Goal: Transaction & Acquisition: Purchase product/service

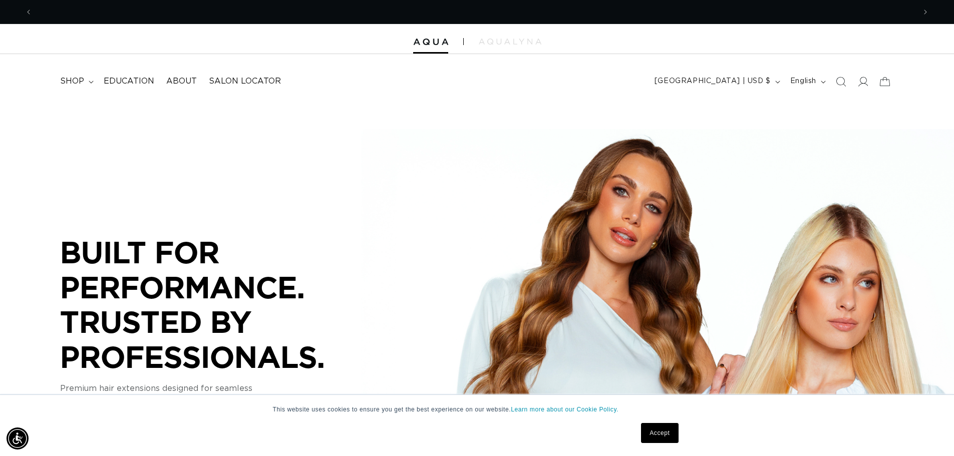
scroll to position [0, 883]
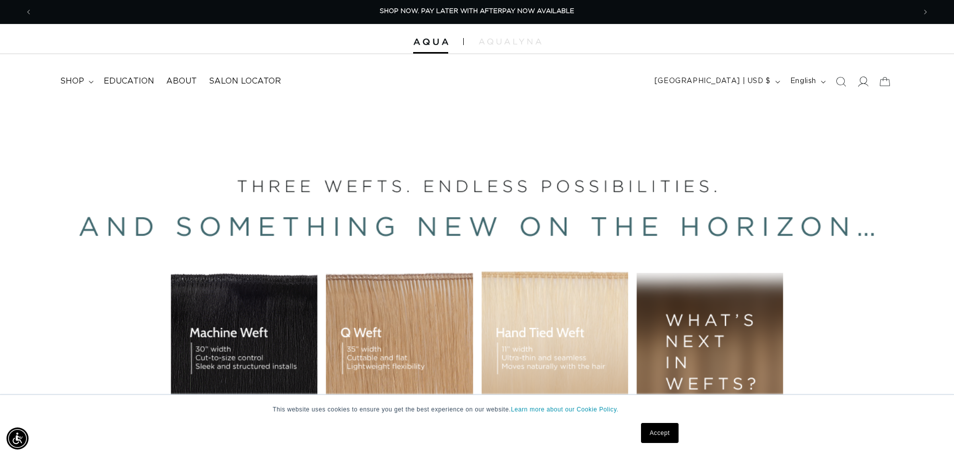
click at [866, 79] on icon at bounding box center [862, 81] width 11 height 11
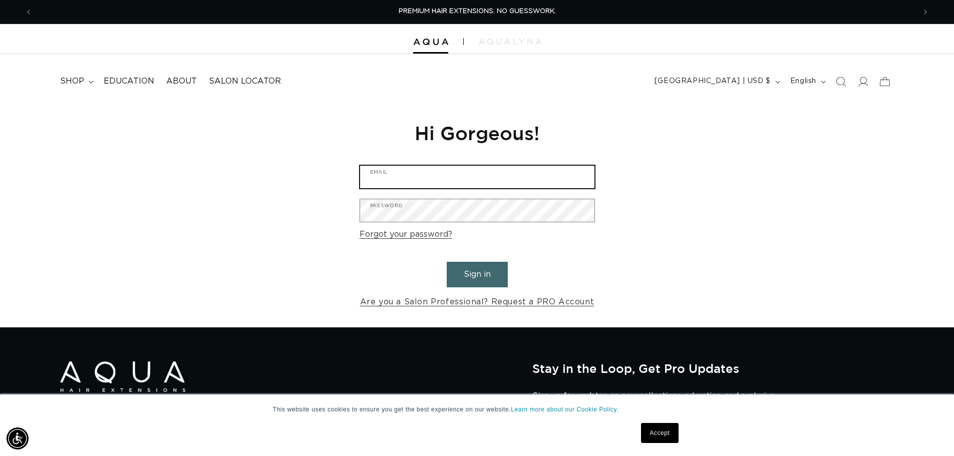
type input "hairchesterfield@christinawhitesalon.com"
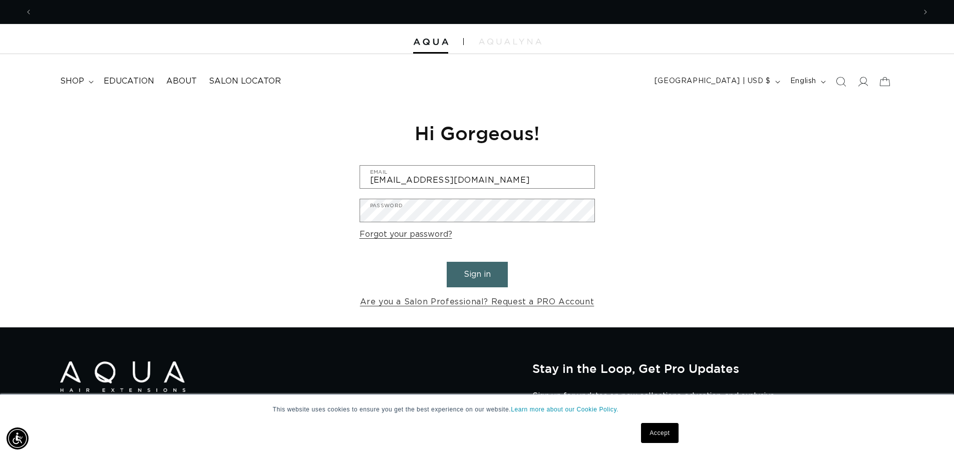
click at [478, 271] on button "Sign in" at bounding box center [477, 275] width 61 height 26
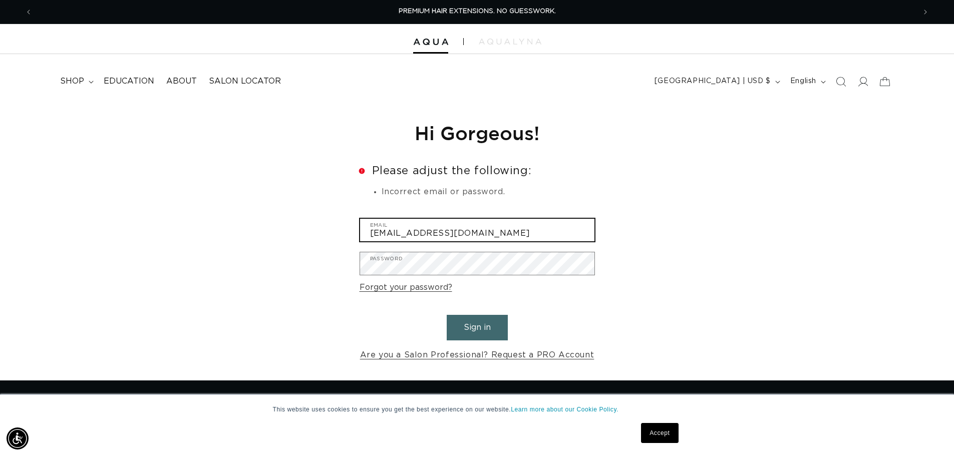
click at [541, 240] on input "hairchesterfield@christinawhitesalon.com" at bounding box center [477, 230] width 234 height 23
type input "chesterfield@christinawhitesalon.com"
click at [477, 318] on button "Sign in" at bounding box center [477, 328] width 61 height 26
click at [535, 229] on input "hairchesterfield@christinawhitesalon.com" at bounding box center [477, 230] width 234 height 23
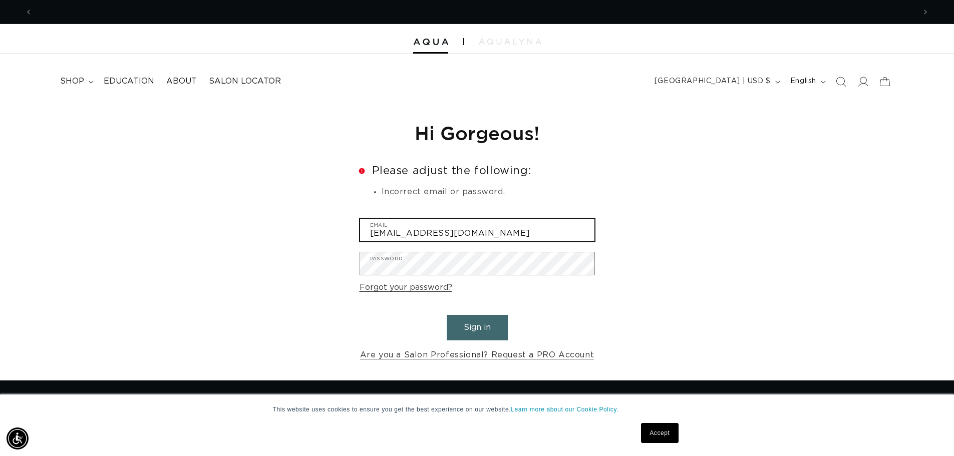
scroll to position [0, 883]
type input "info@christinawhitesalon.com"
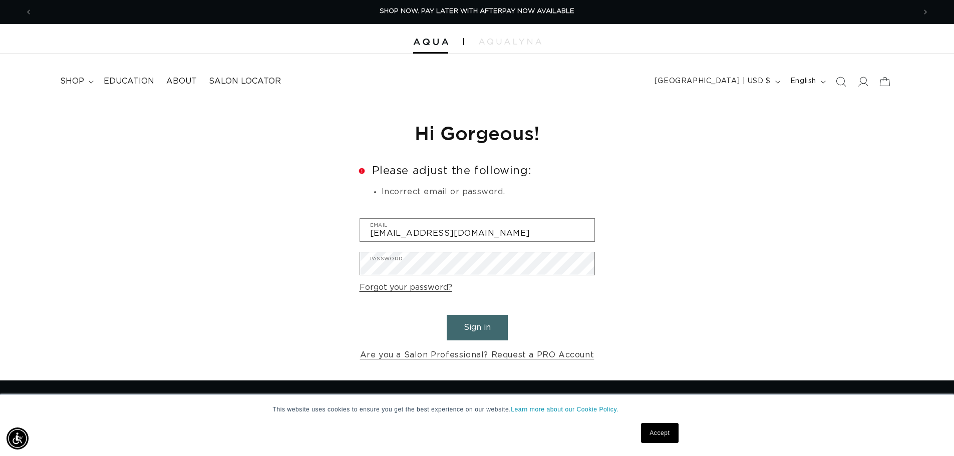
click at [472, 328] on button "Sign in" at bounding box center [477, 328] width 61 height 26
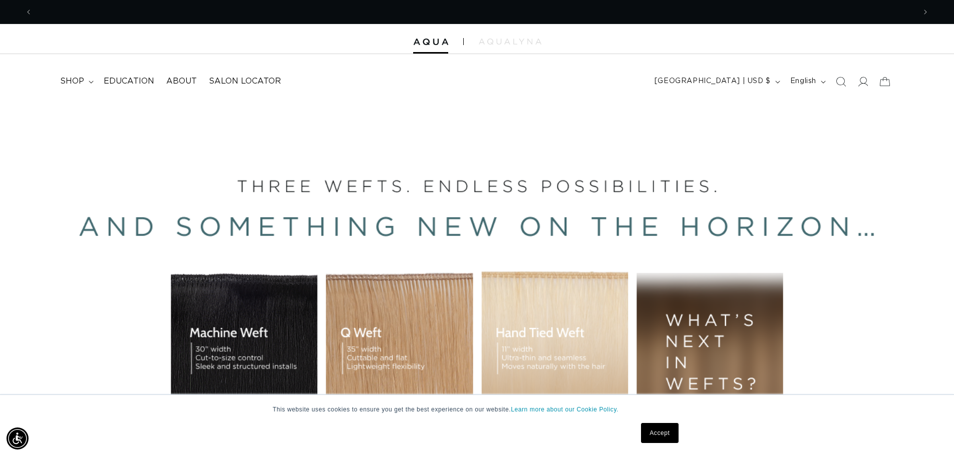
scroll to position [0, 883]
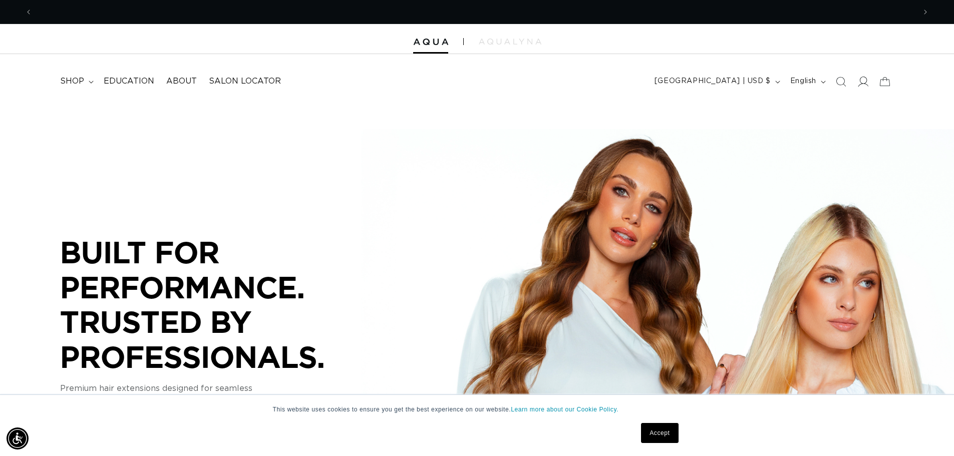
click at [867, 84] on icon at bounding box center [862, 81] width 11 height 11
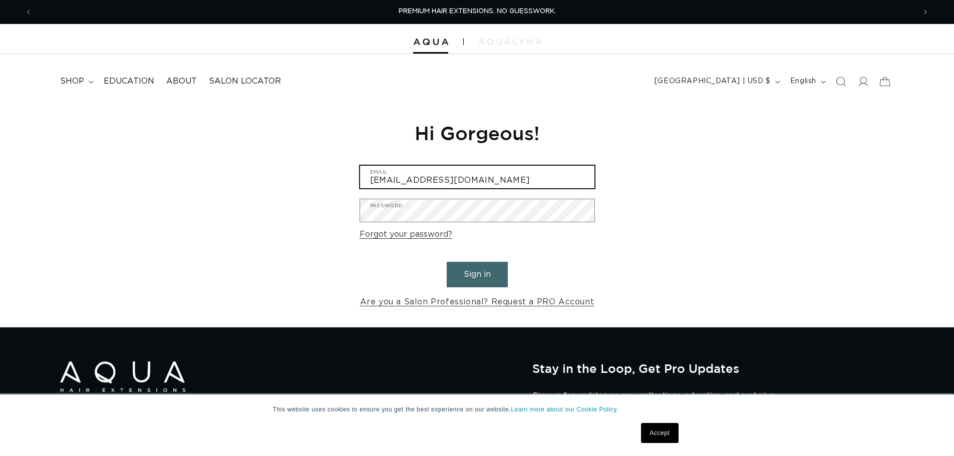
drag, startPoint x: 0, startPoint y: 0, endPoint x: 307, endPoint y: 184, distance: 357.7
click at [307, 184] on div "Reset your password We will send you an email to reset your password Email Subm…" at bounding box center [477, 215] width 954 height 225
drag, startPoint x: 551, startPoint y: 178, endPoint x: 295, endPoint y: 181, distance: 255.8
click at [295, 181] on div "Reset your password We will send you an email to reset your password Email Subm…" at bounding box center [477, 215] width 954 height 225
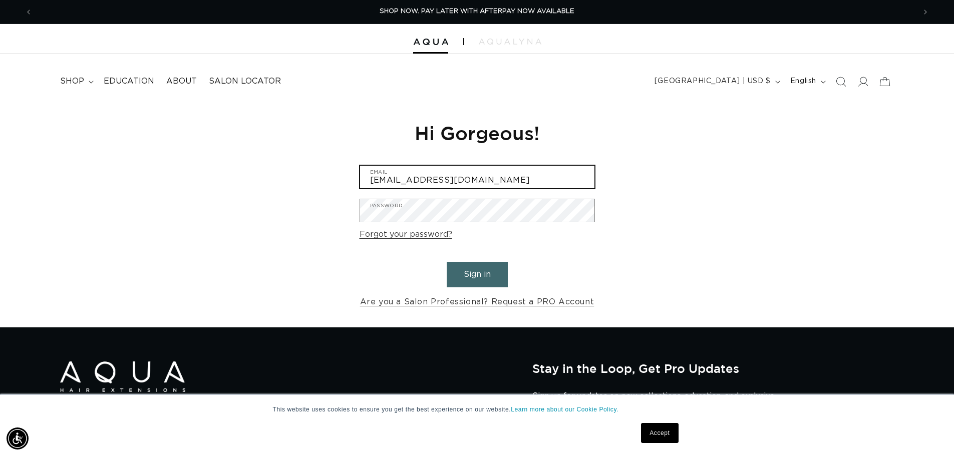
paste input "i@aquahairextensions"
click at [286, 223] on div "Reset your password We will send you an email to reset your password Email Subm…" at bounding box center [477, 215] width 954 height 225
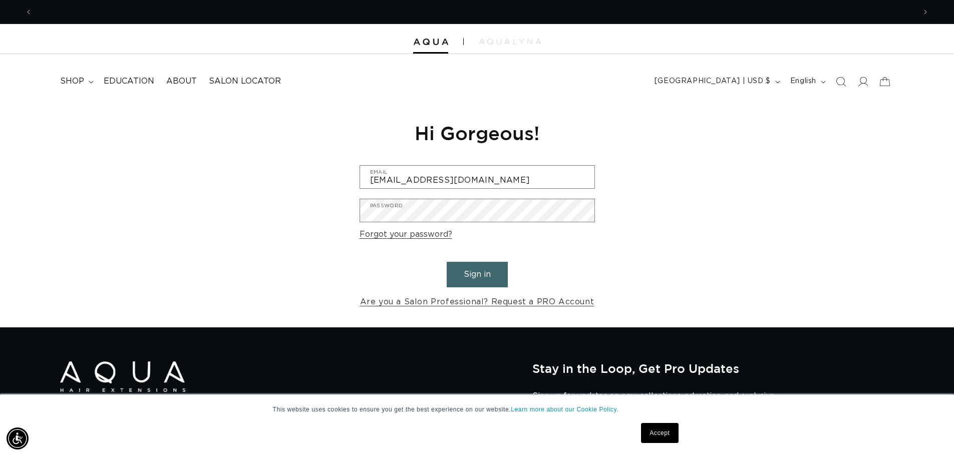
scroll to position [0, 0]
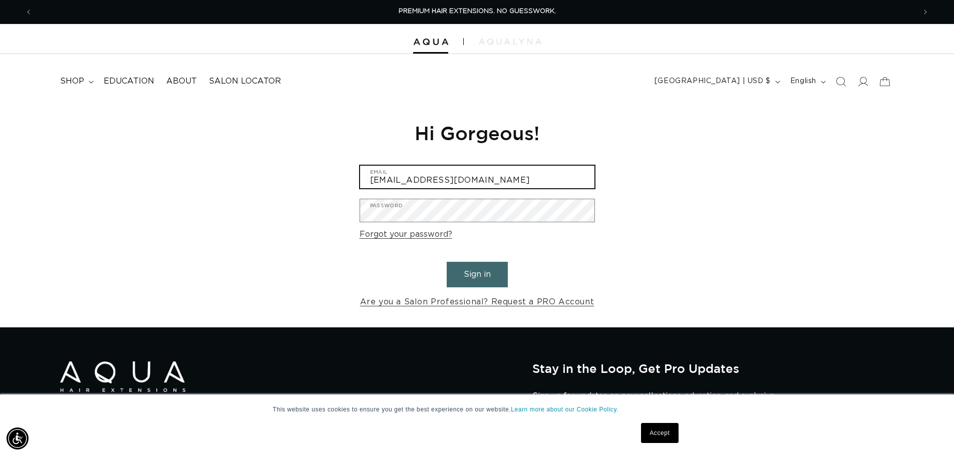
drag, startPoint x: 510, startPoint y: 178, endPoint x: 338, endPoint y: 175, distance: 172.2
click at [338, 175] on div "Reset your password We will send you an email to reset your password Email Subm…" at bounding box center [477, 215] width 954 height 225
paste input "airchesterfield@christinawhitesalon"
type input "hairchesterfield@christinawhitesalon.com"
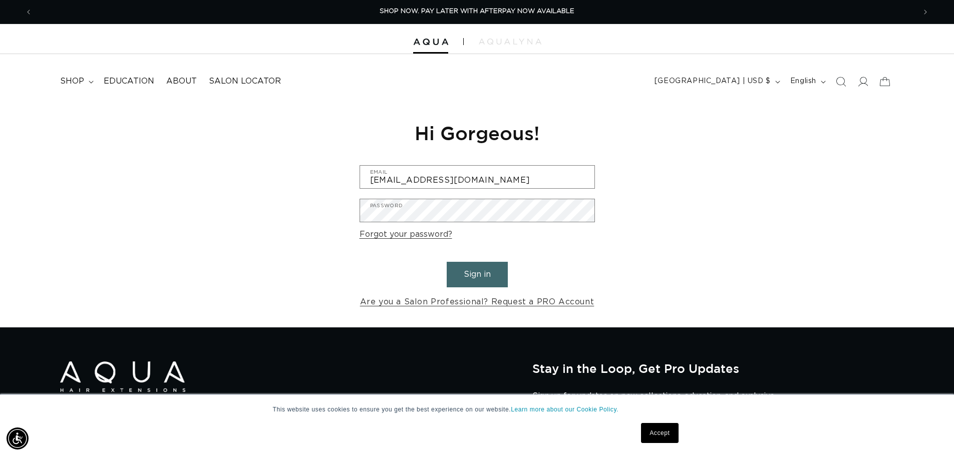
click at [302, 242] on div "Reset your password We will send you an email to reset your password Email Subm…" at bounding box center [477, 215] width 954 height 225
click at [294, 203] on div "Reset your password We will send you an email to reset your password Email Subm…" at bounding box center [477, 215] width 954 height 225
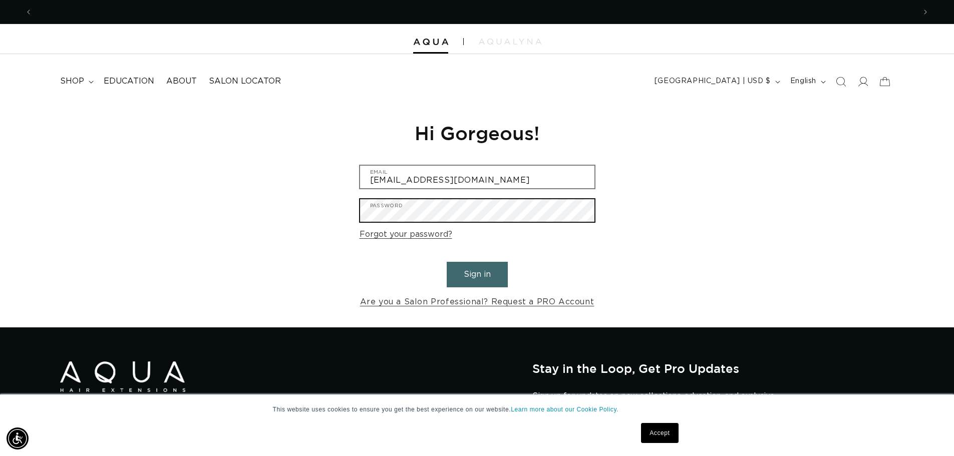
scroll to position [0, 0]
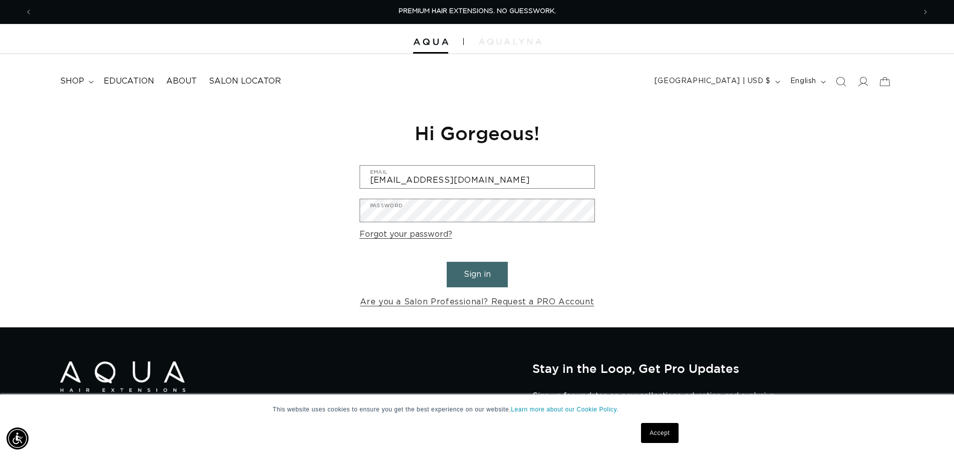
click at [689, 250] on div "Reset your password We will send you an email to reset your password Email Subm…" at bounding box center [477, 215] width 954 height 225
click at [484, 273] on button "Sign in" at bounding box center [477, 275] width 61 height 26
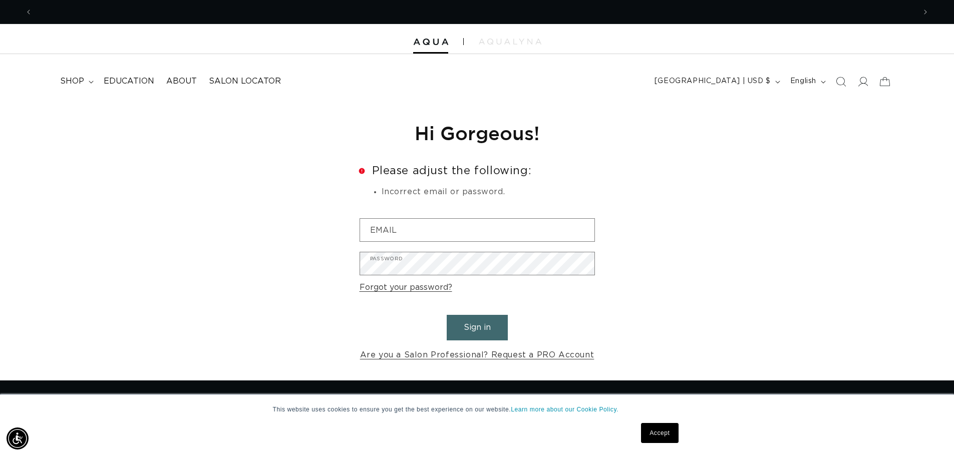
scroll to position [0, 883]
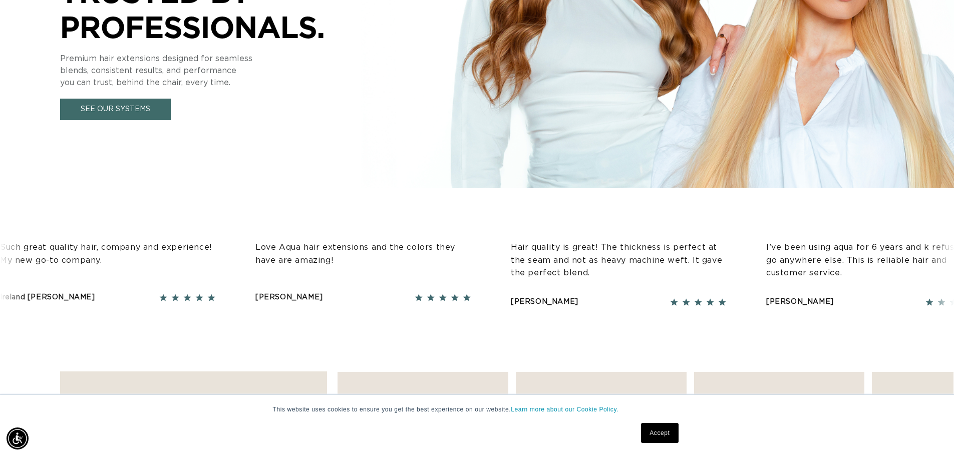
scroll to position [350, 0]
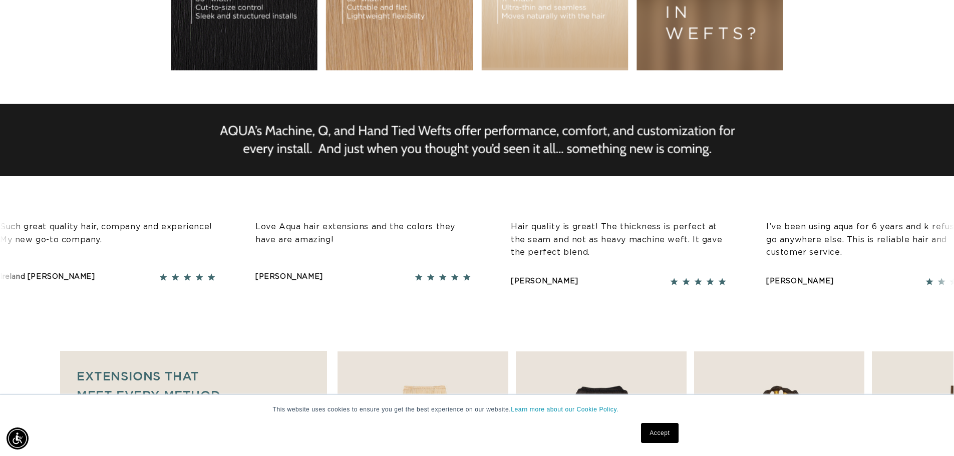
click at [652, 430] on link "Accept" at bounding box center [659, 433] width 37 height 20
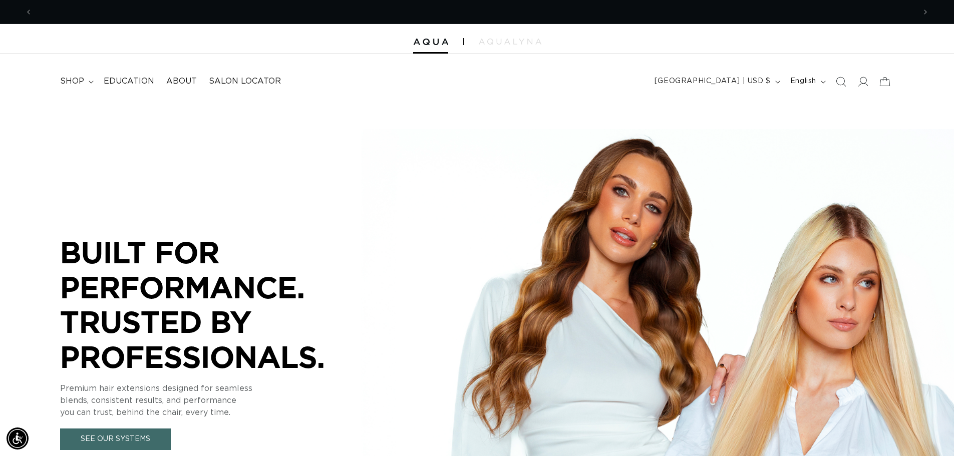
scroll to position [0, 1765]
click at [84, 80] on summary "shop" at bounding box center [76, 81] width 44 height 23
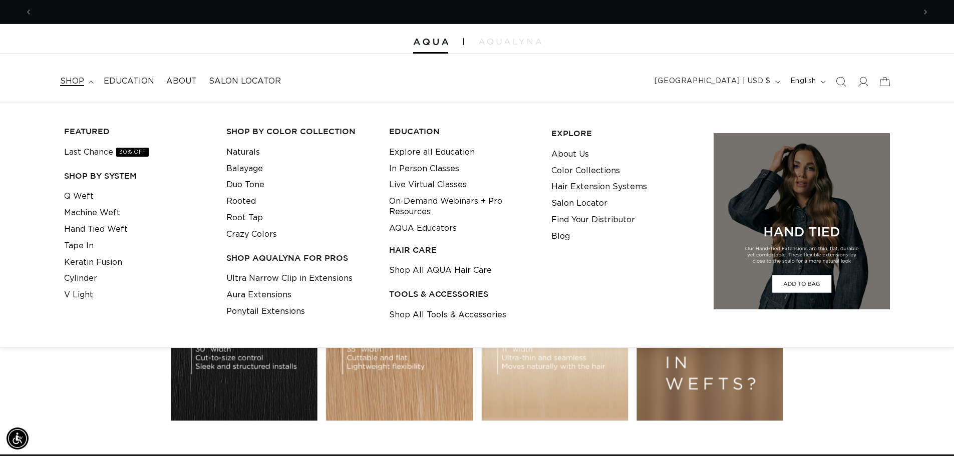
scroll to position [0, 0]
click at [75, 198] on link "Q Weft" at bounding box center [79, 196] width 30 height 17
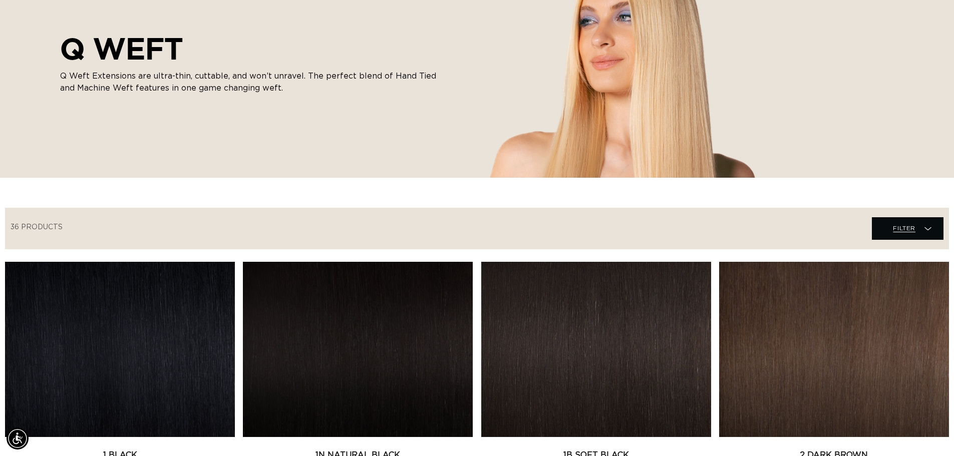
scroll to position [0, 1765]
click at [895, 233] on span "Filter" at bounding box center [904, 228] width 23 height 19
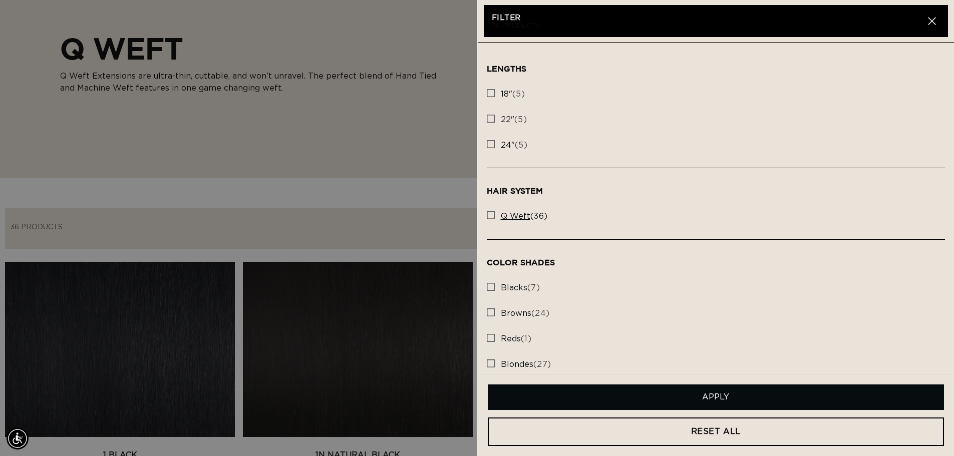
scroll to position [0, 0]
click at [492, 219] on icon at bounding box center [491, 215] width 8 height 8
click at [492, 217] on input "q weft (36) q weft (36 products)" at bounding box center [491, 213] width 8 height 8
checkbox input "true"
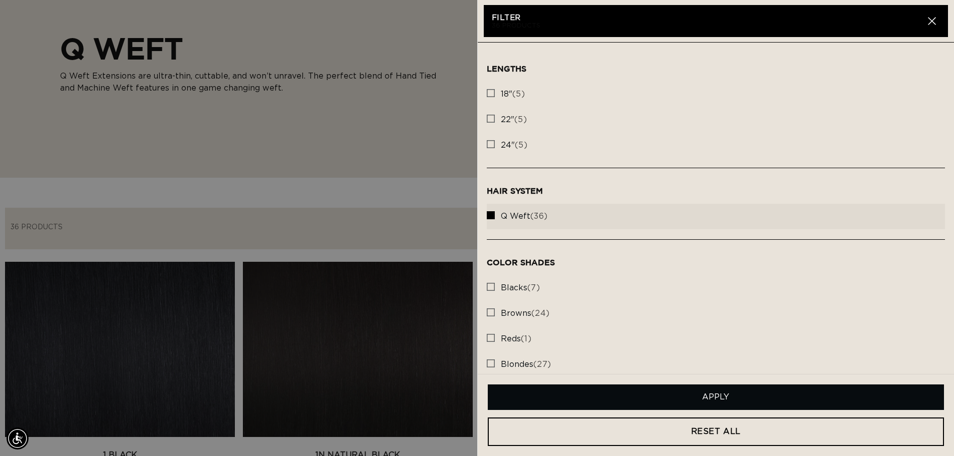
click at [872, 217] on summary "Filter Filter" at bounding box center [908, 228] width 72 height 23
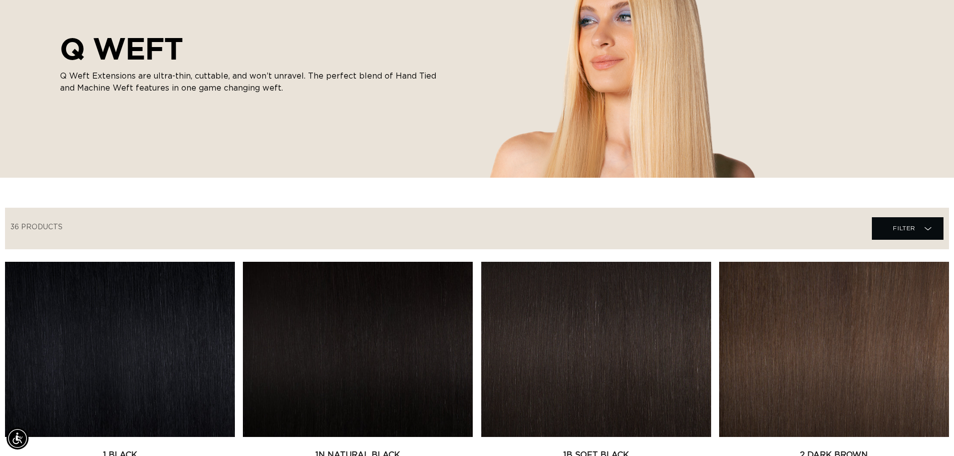
scroll to position [0, 1765]
click at [927, 222] on span "Filter Filter" at bounding box center [908, 228] width 72 height 23
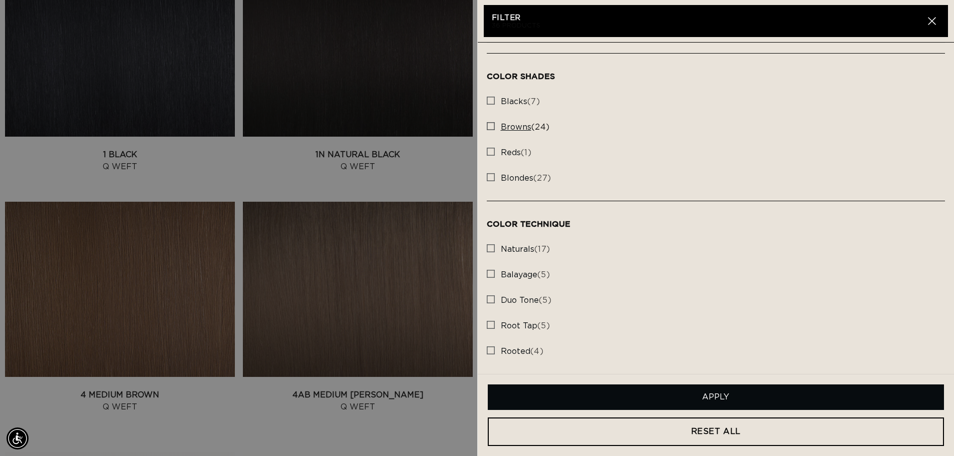
scroll to position [0, 0]
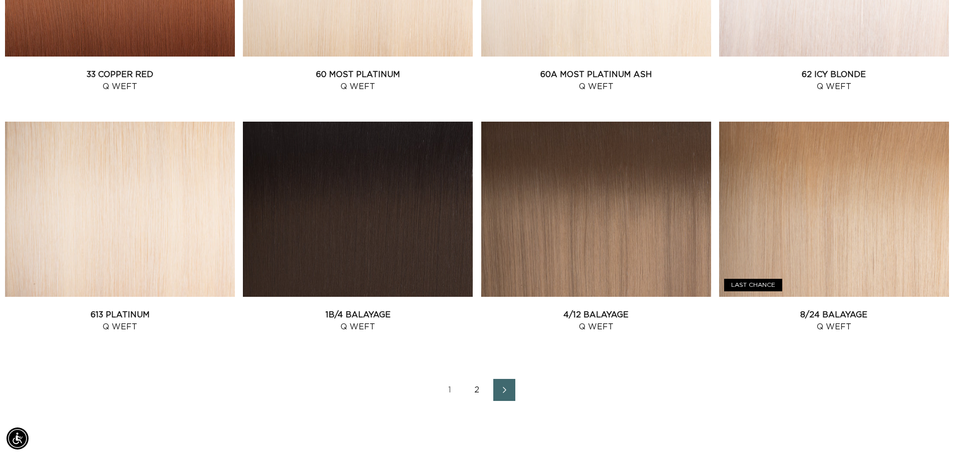
scroll to position [0, 883]
click at [825, 309] on link "8/24 Balayage Q Weft" at bounding box center [834, 321] width 230 height 24
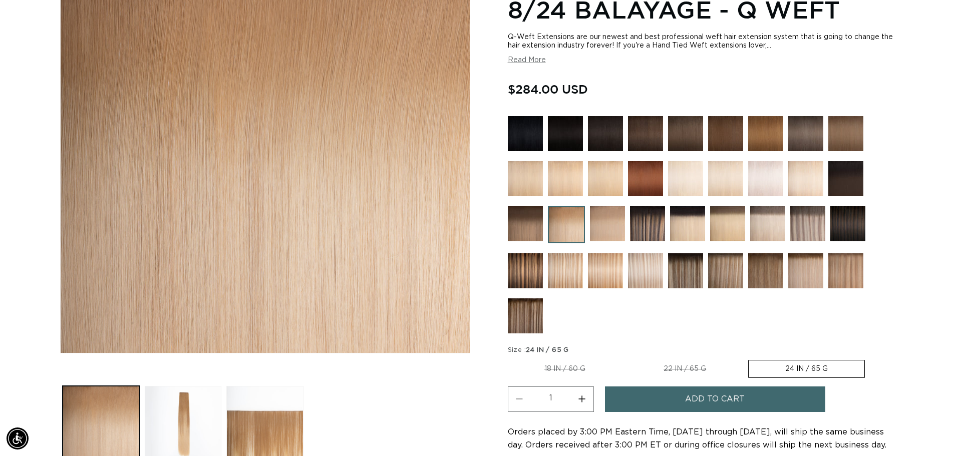
scroll to position [150, 0]
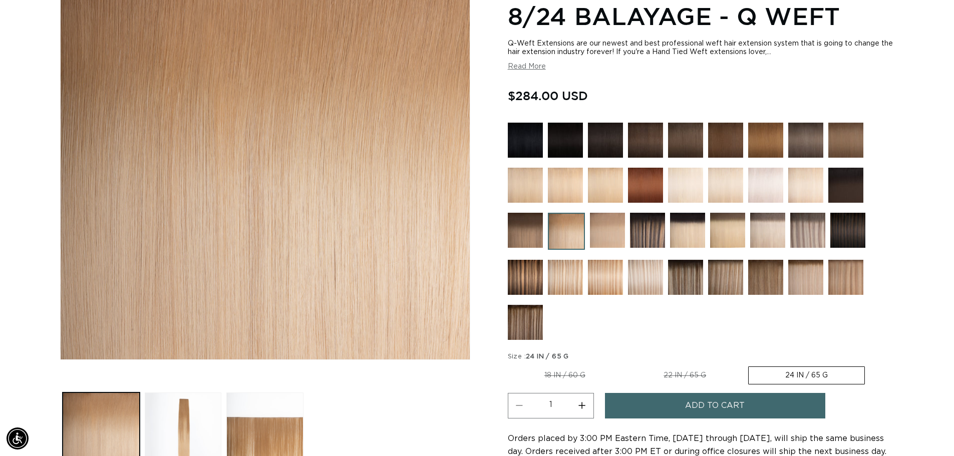
click at [685, 281] on img at bounding box center [685, 277] width 35 height 35
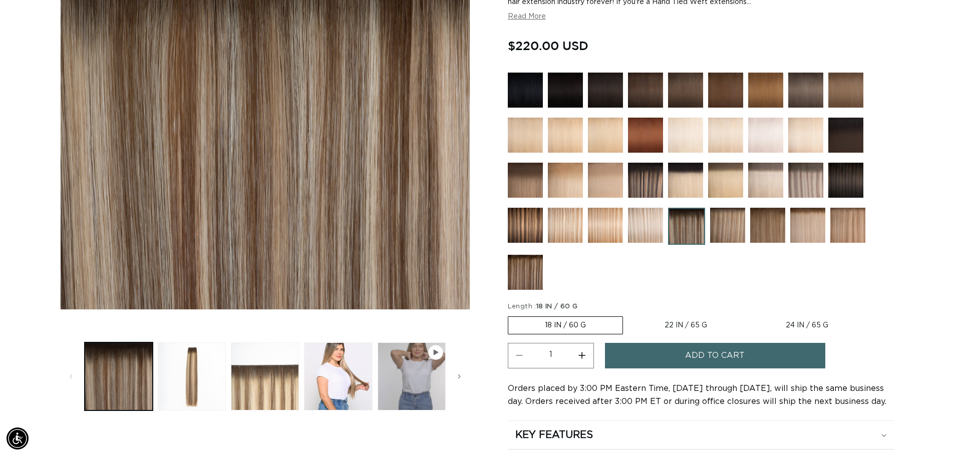
scroll to position [0, 1765]
click at [639, 228] on img at bounding box center [645, 225] width 35 height 35
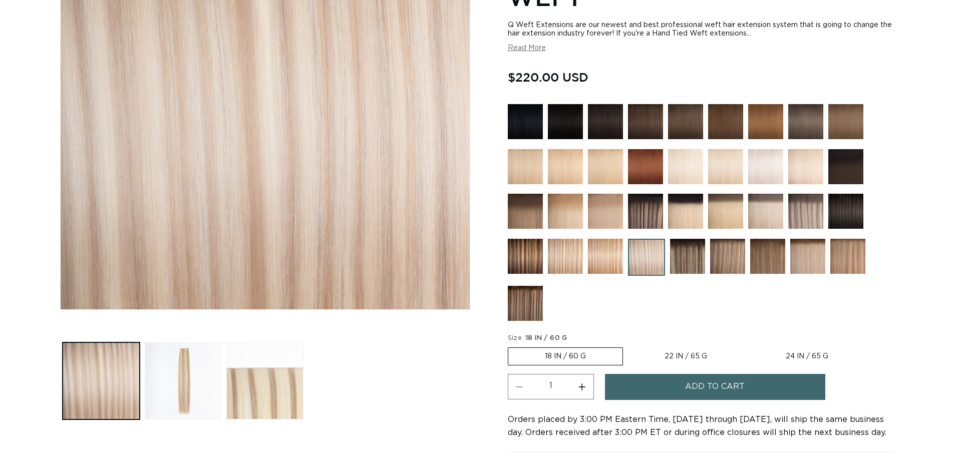
click at [688, 251] on img at bounding box center [687, 256] width 35 height 35
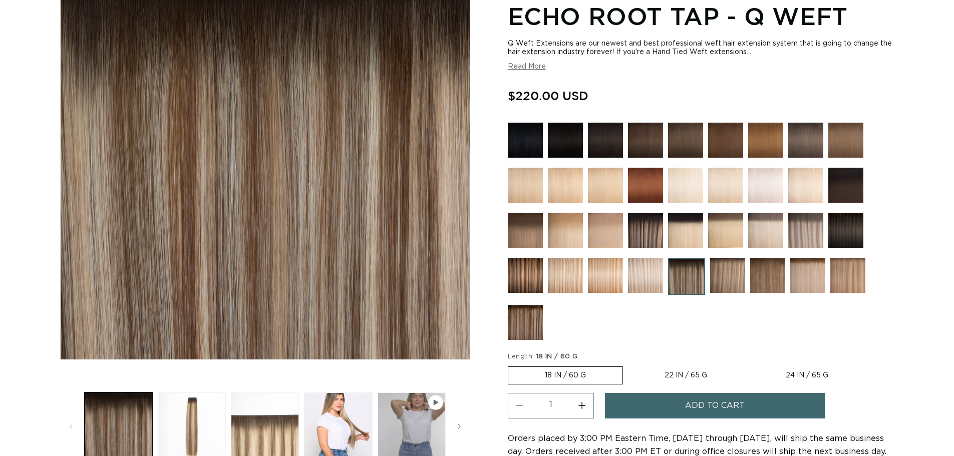
click at [687, 197] on img at bounding box center [685, 185] width 35 height 35
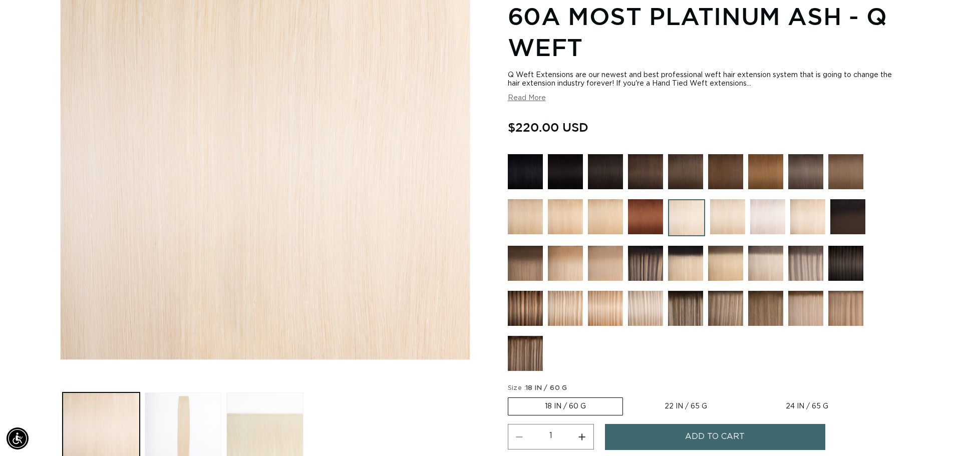
scroll to position [0, 883]
click at [774, 222] on img at bounding box center [767, 216] width 35 height 35
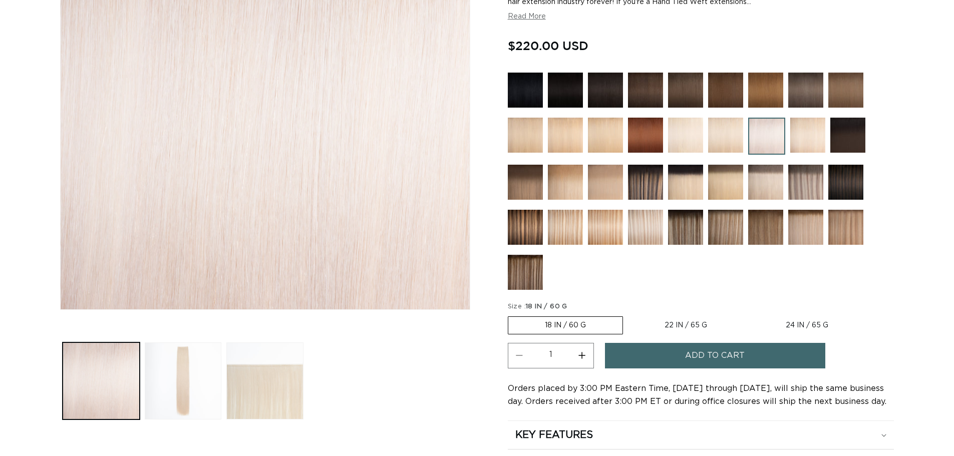
click at [806, 136] on img at bounding box center [807, 135] width 35 height 35
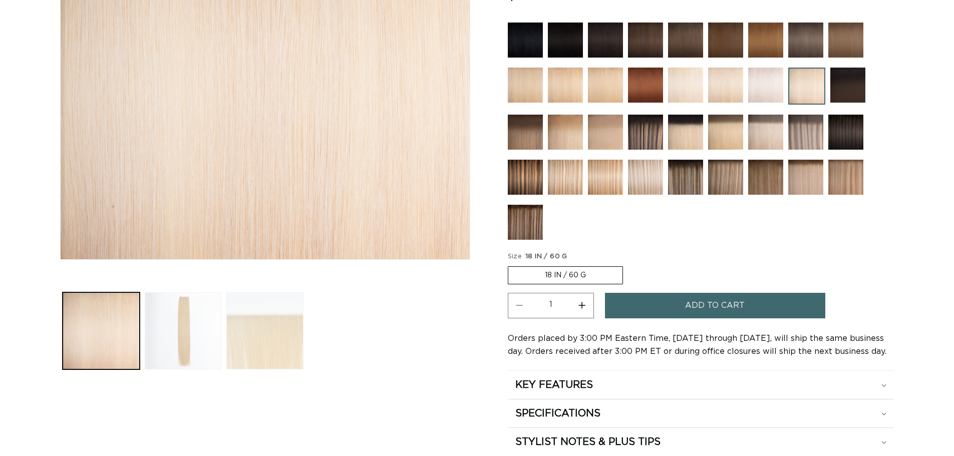
click at [799, 135] on img at bounding box center [805, 132] width 35 height 35
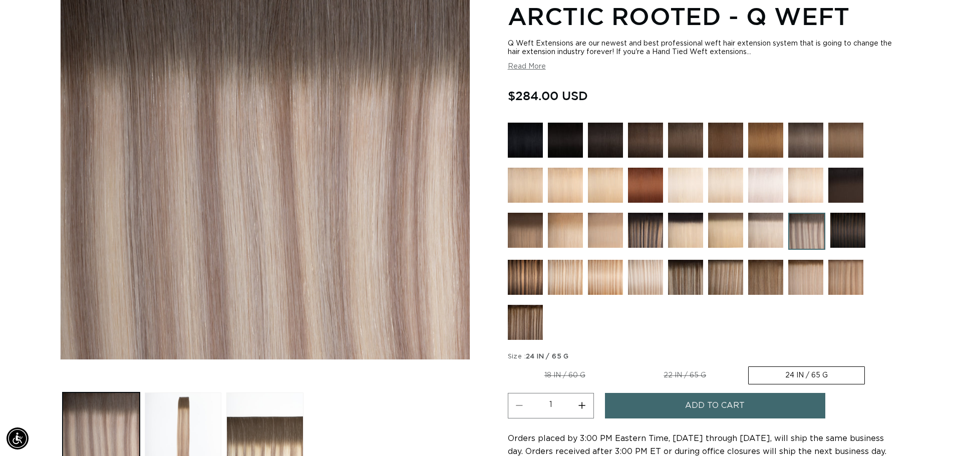
click at [554, 370] on label "18 IN / 60 G Variant sold out or unavailable" at bounding box center [565, 375] width 114 height 17
click at [511, 365] on input "18 IN / 60 G Variant sold out or unavailable" at bounding box center [510, 364] width 1 height 1
radio input "true"
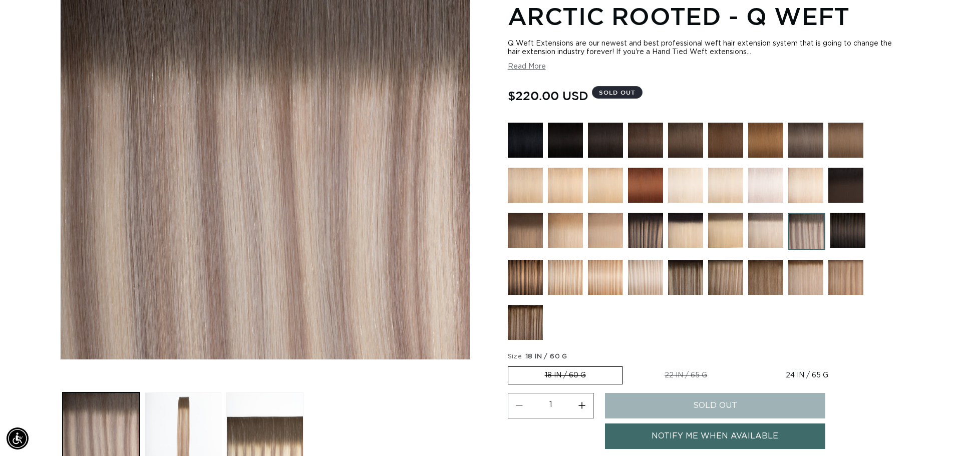
scroll to position [0, 883]
click at [670, 377] on label "22 IN / 65 G Variant sold out or unavailable" at bounding box center [686, 375] width 116 height 17
click at [628, 365] on input "22 IN / 65 G Variant sold out or unavailable" at bounding box center [628, 364] width 1 height 1
radio input "true"
click at [770, 373] on label "24 IN / 65 G Variant sold out or unavailable" at bounding box center [807, 375] width 116 height 17
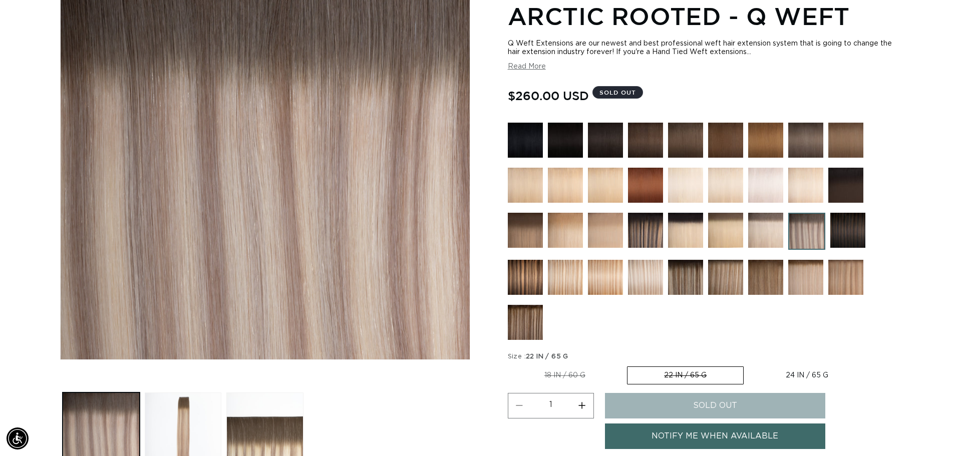
click at [749, 365] on input "24 IN / 65 G Variant sold out or unavailable" at bounding box center [748, 364] width 1 height 1
radio input "true"
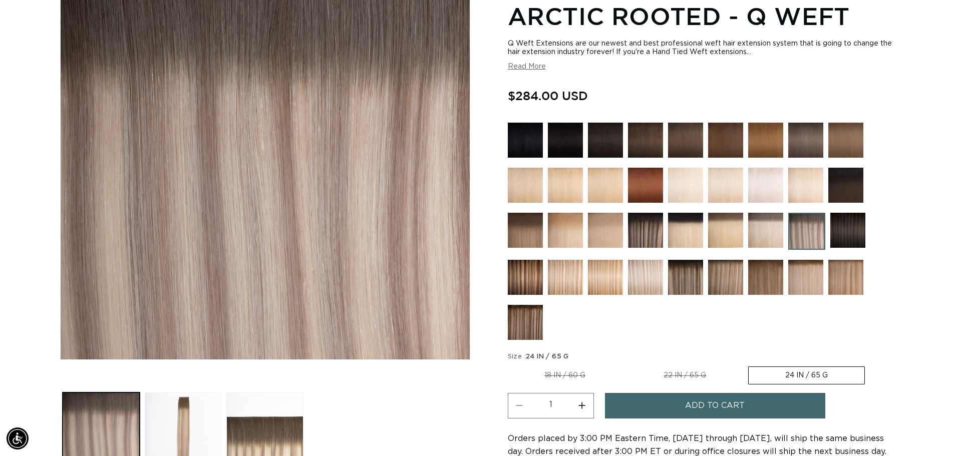
click at [725, 285] on img at bounding box center [725, 277] width 35 height 35
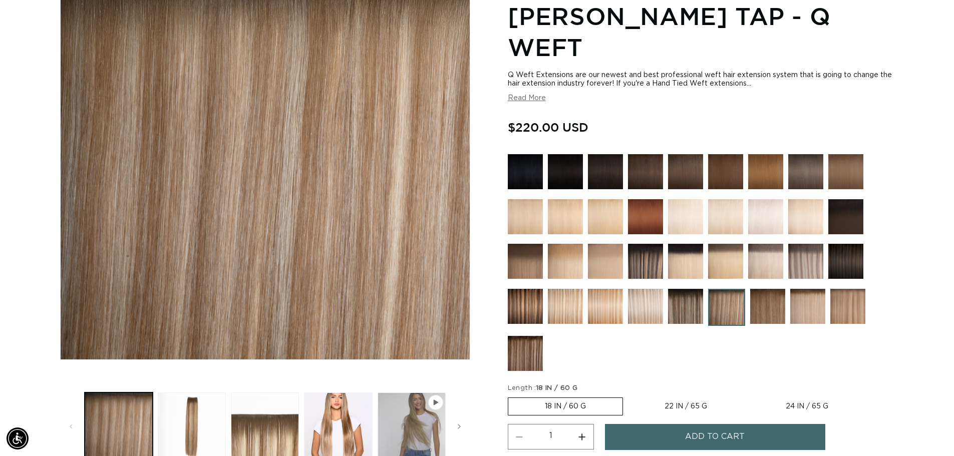
click at [675, 406] on label "22 IN / 65 G Variant sold out or unavailable" at bounding box center [686, 406] width 116 height 17
click at [628, 396] on input "22 IN / 65 G Variant sold out or unavailable" at bounding box center [628, 395] width 1 height 1
radio input "true"
click at [790, 406] on label "24 IN / 65 G Variant sold out or unavailable" at bounding box center [807, 406] width 116 height 17
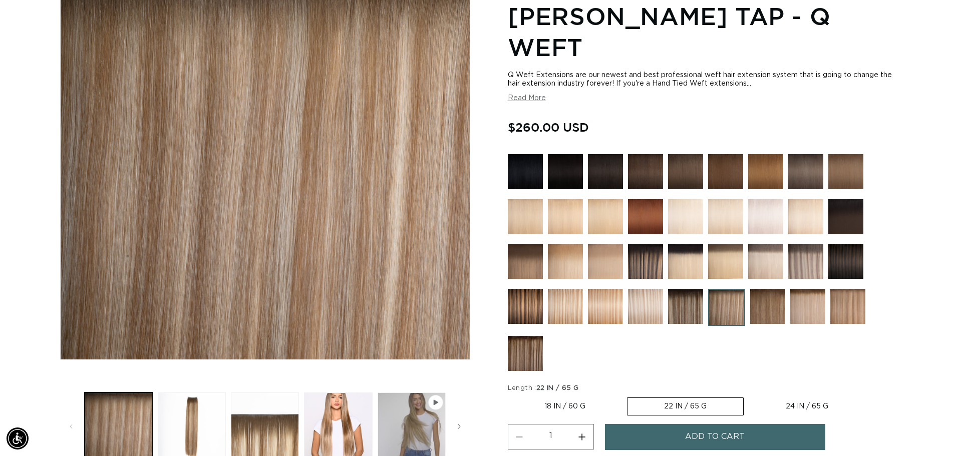
click at [749, 396] on input "24 IN / 65 G Variant sold out or unavailable" at bounding box center [748, 395] width 1 height 1
radio input "true"
